Goal: Submit feedback/report problem

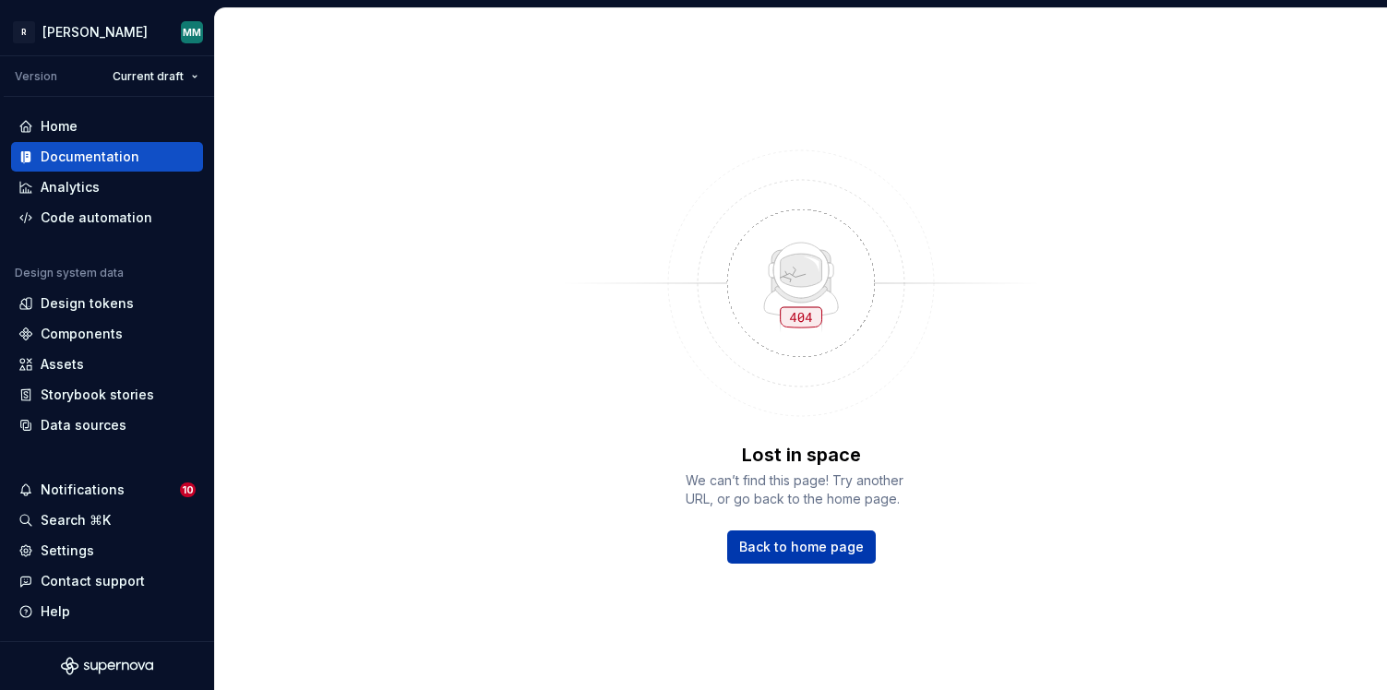
click at [828, 542] on span "Back to home page" at bounding box center [801, 547] width 125 height 18
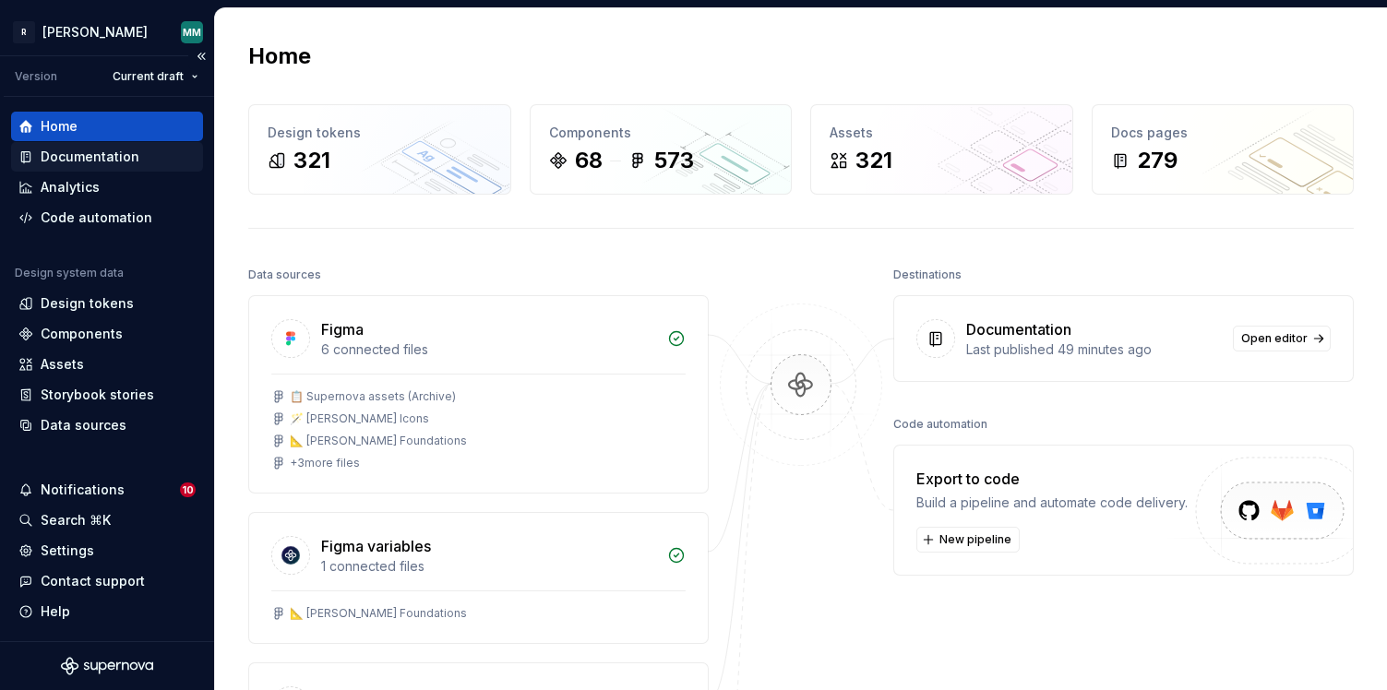
click at [151, 155] on div "Documentation" at bounding box center [106, 157] width 177 height 18
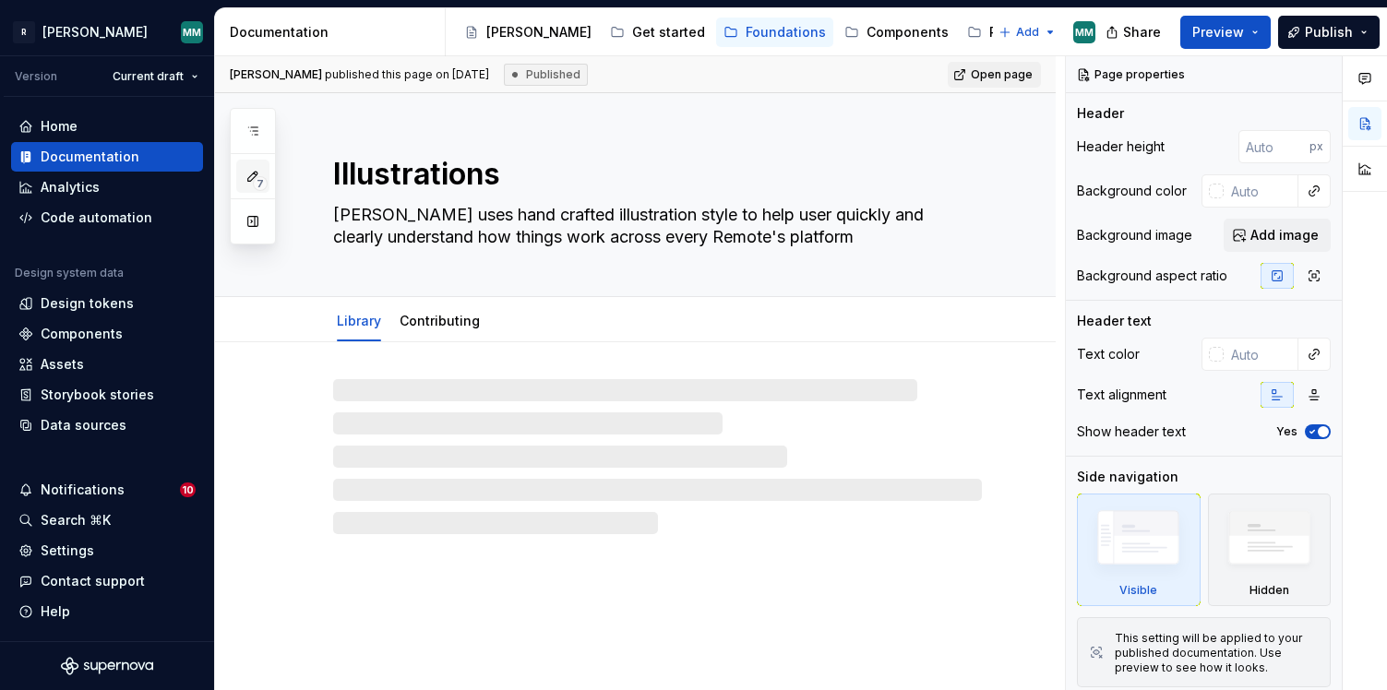
click at [254, 169] on icon "button" at bounding box center [253, 176] width 15 height 15
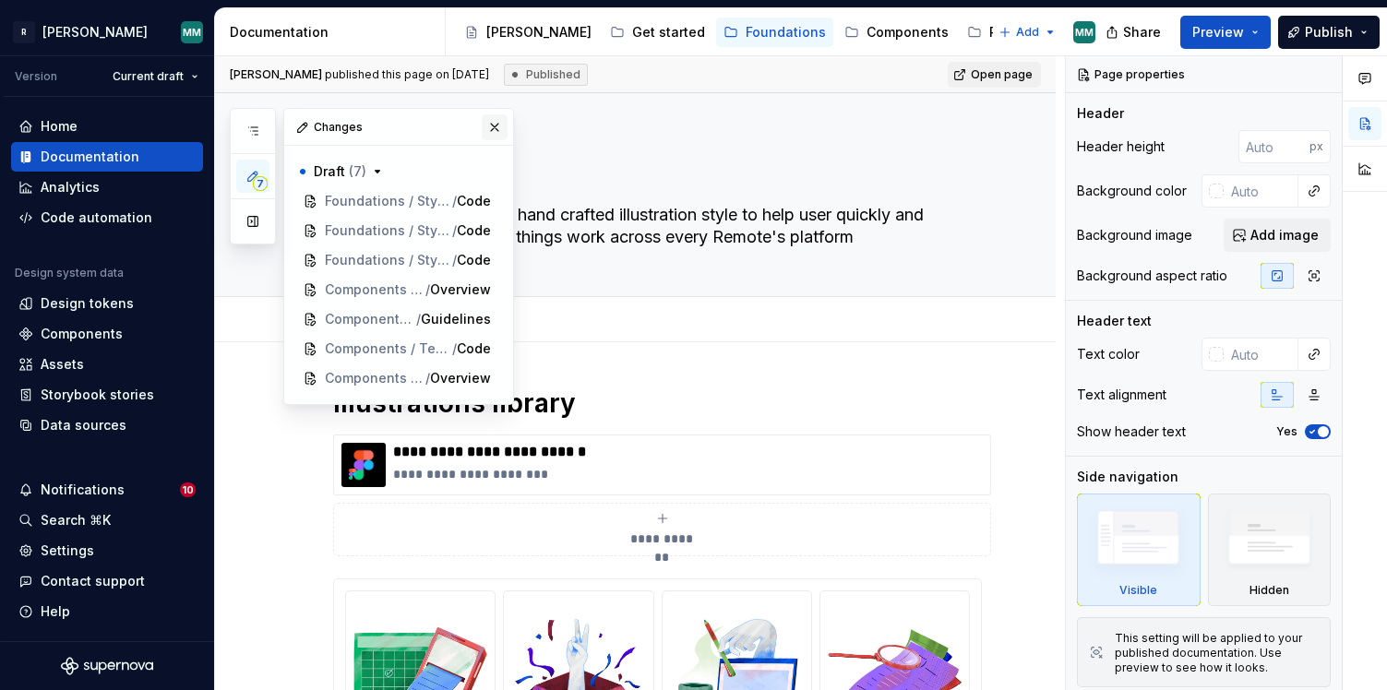
click at [490, 118] on button "button" at bounding box center [495, 127] width 26 height 26
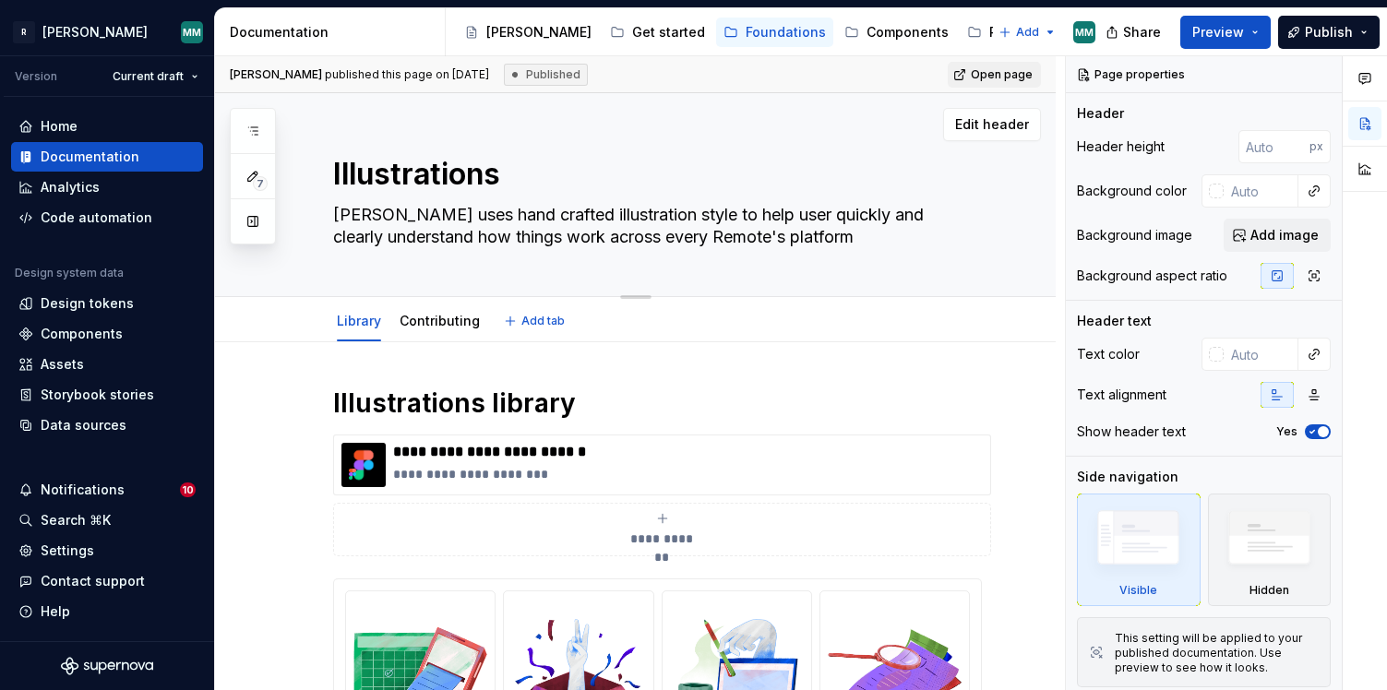
scroll to position [525, 0]
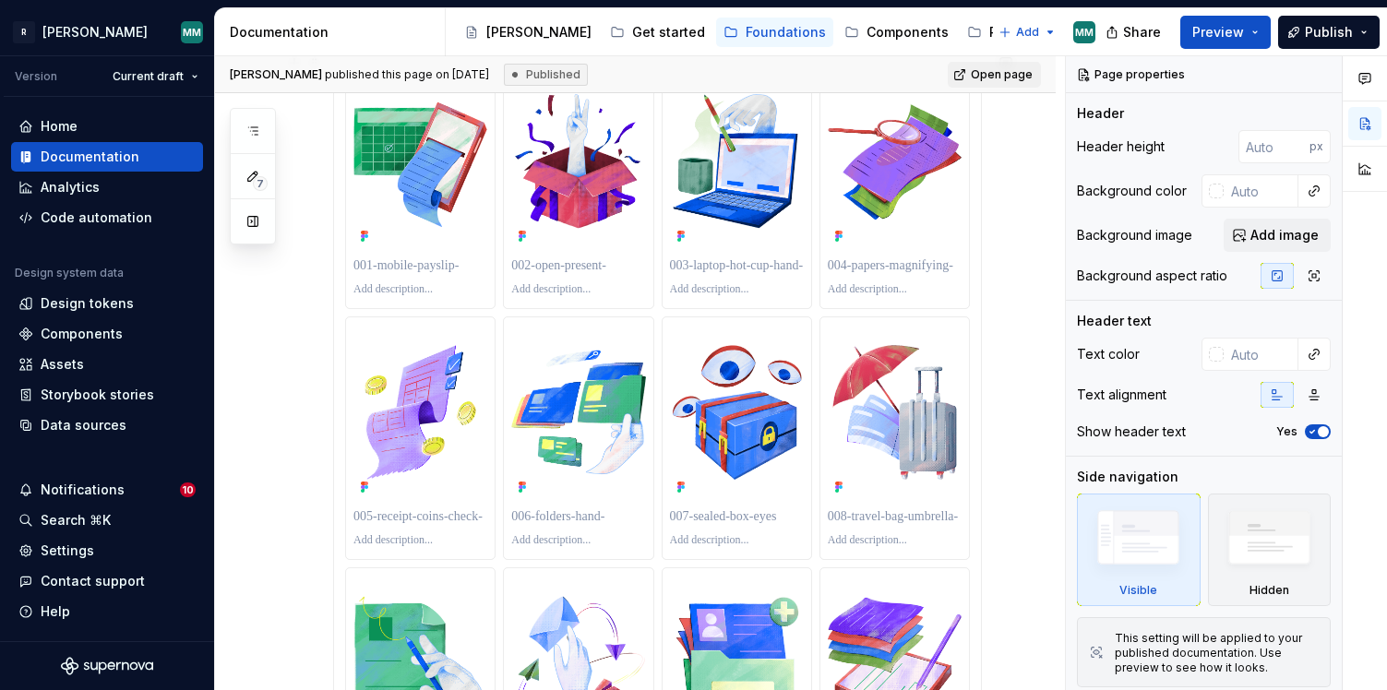
type textarea "*"
